Goal: Information Seeking & Learning: Learn about a topic

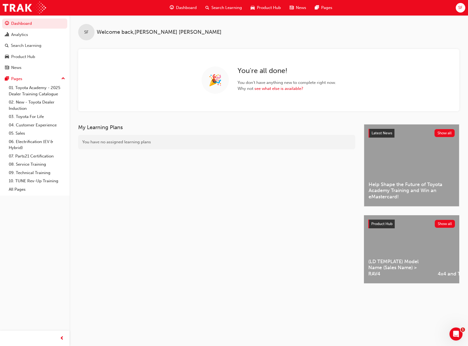
click at [35, 126] on link "04. Customer Experience" at bounding box center [37, 125] width 61 height 8
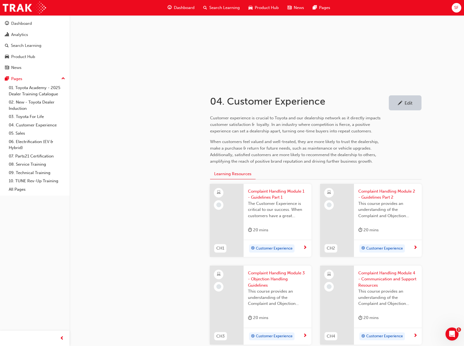
scroll to position [109, 0]
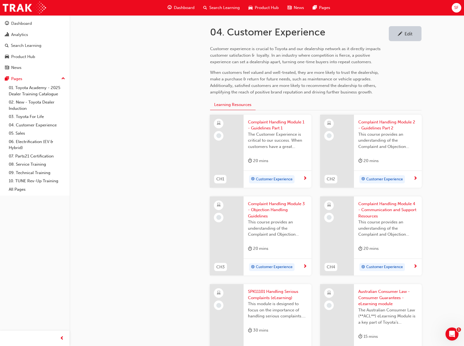
click at [18, 133] on link "05. Sales" at bounding box center [37, 133] width 61 height 8
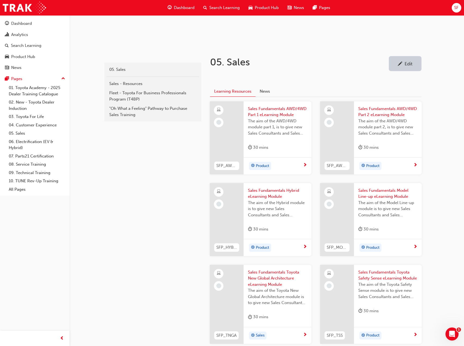
scroll to position [82, 0]
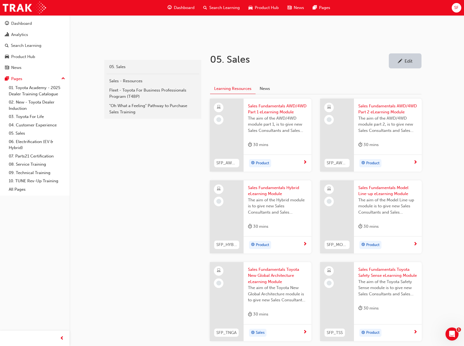
click at [305, 161] on span "next-icon" at bounding box center [305, 162] width 4 height 5
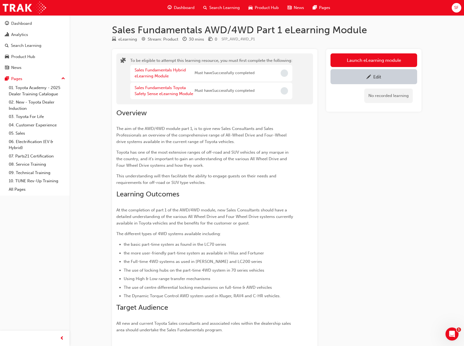
click at [358, 56] on button "Launch eLearning module" at bounding box center [374, 60] width 87 height 14
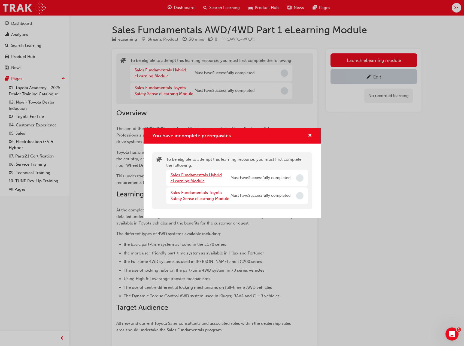
click at [197, 174] on link "Sales Fundamentals Hybrid eLearning Module" at bounding box center [196, 178] width 51 height 11
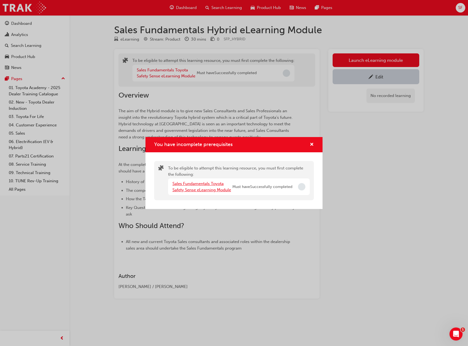
click at [203, 183] on link "Sales Fundamentals Toyota Safety Sense eLearning Module" at bounding box center [202, 186] width 59 height 11
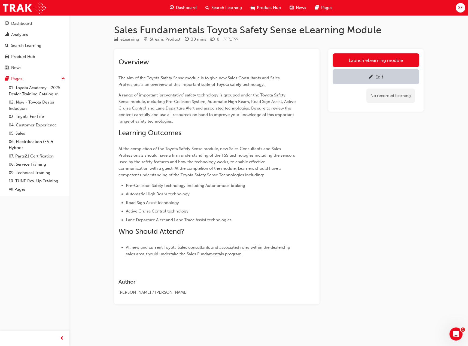
click at [344, 57] on link "Launch eLearning module" at bounding box center [376, 60] width 87 height 14
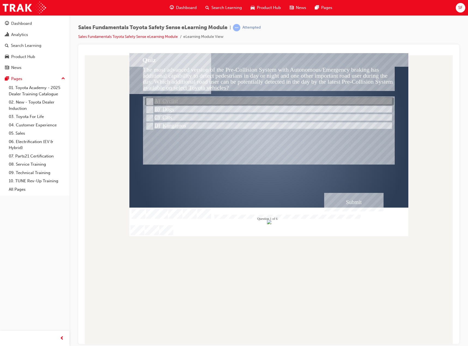
click at [160, 102] on div at bounding box center [269, 102] width 249 height 8
radio input "true"
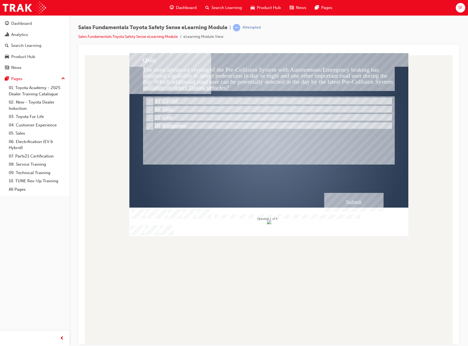
click at [342, 200] on div "Submit" at bounding box center [353, 202] width 59 height 19
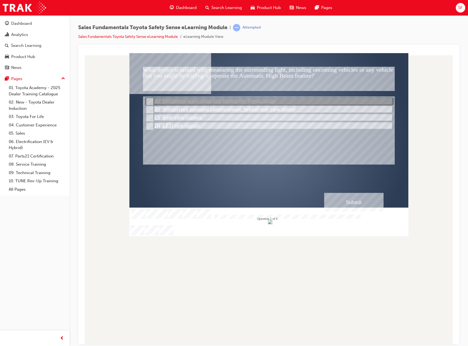
click at [181, 101] on div at bounding box center [269, 102] width 249 height 8
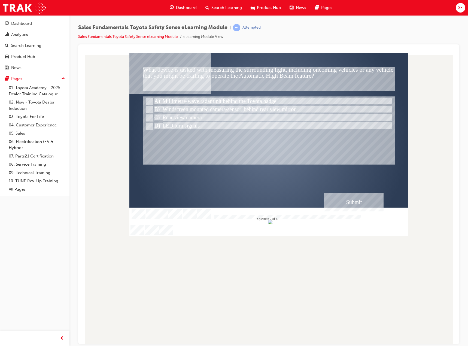
click at [375, 204] on div "Submit" at bounding box center [353, 202] width 59 height 19
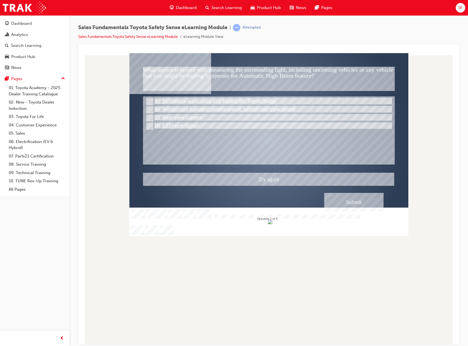
click at [170, 110] on div at bounding box center [268, 144] width 279 height 183
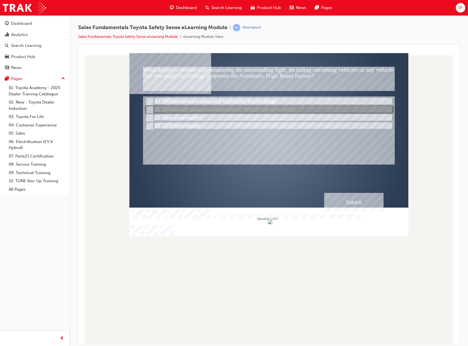
click at [186, 112] on div at bounding box center [269, 110] width 249 height 8
radio input "false"
radio input "true"
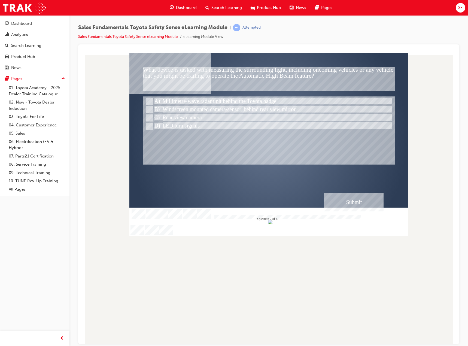
click at [354, 204] on div "Submit" at bounding box center [353, 202] width 59 height 19
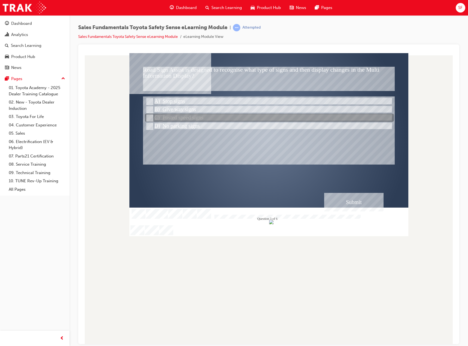
click at [178, 119] on div at bounding box center [269, 118] width 249 height 8
radio input "true"
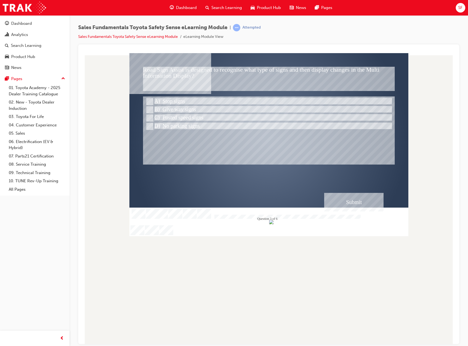
click at [350, 202] on div "Submit" at bounding box center [353, 202] width 59 height 19
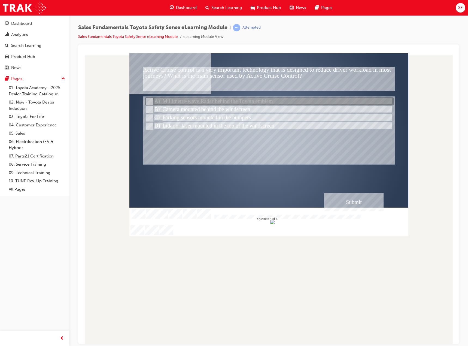
click at [148, 101] on input "Millimetre-wave Radar behind the Toyota emblem" at bounding box center [149, 102] width 6 height 6
radio input "true"
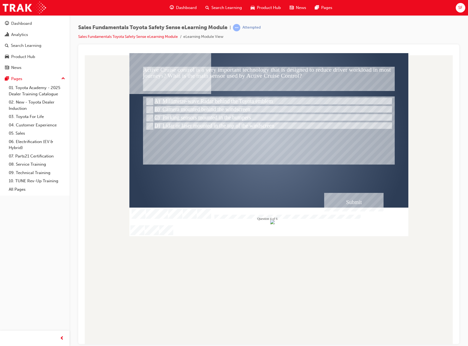
click at [344, 200] on div "Submit" at bounding box center [353, 202] width 59 height 19
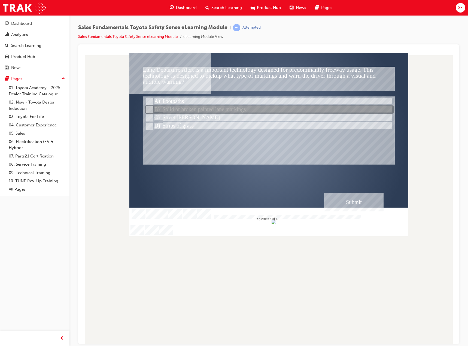
click at [149, 107] on input "Solid or broken painted lane markings" at bounding box center [149, 110] width 6 height 6
radio input "true"
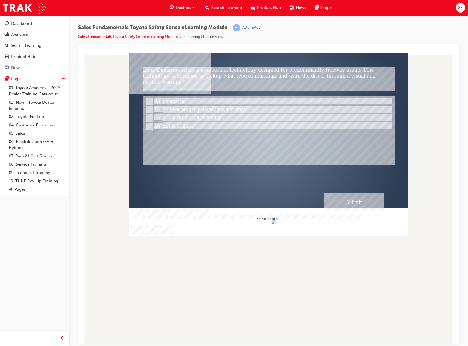
click at [370, 202] on div "Submit" at bounding box center [353, 202] width 59 height 19
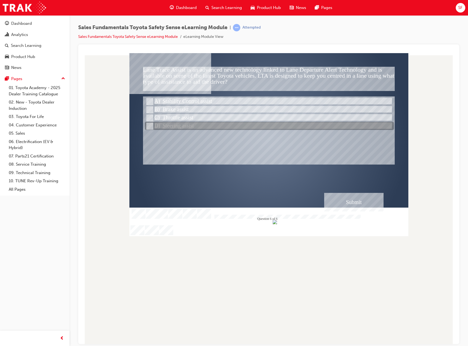
click at [150, 127] on input "Steering assist" at bounding box center [149, 126] width 6 height 6
radio input "true"
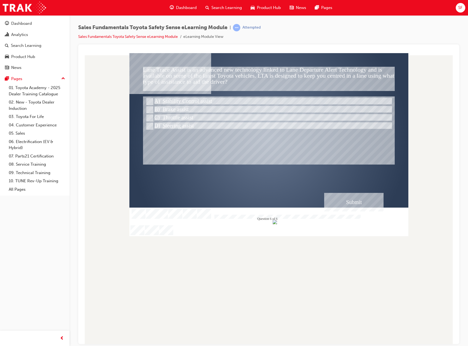
click at [329, 199] on div "Submit" at bounding box center [353, 202] width 59 height 19
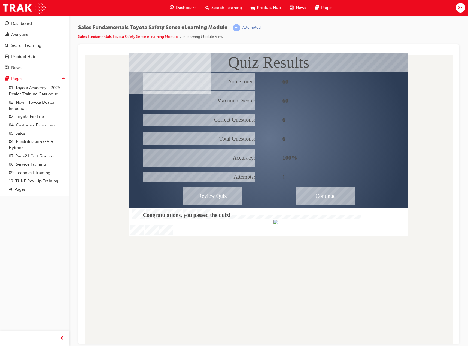
click at [324, 191] on div "Continue" at bounding box center [326, 195] width 60 height 19
